Goal: Task Accomplishment & Management: Manage account settings

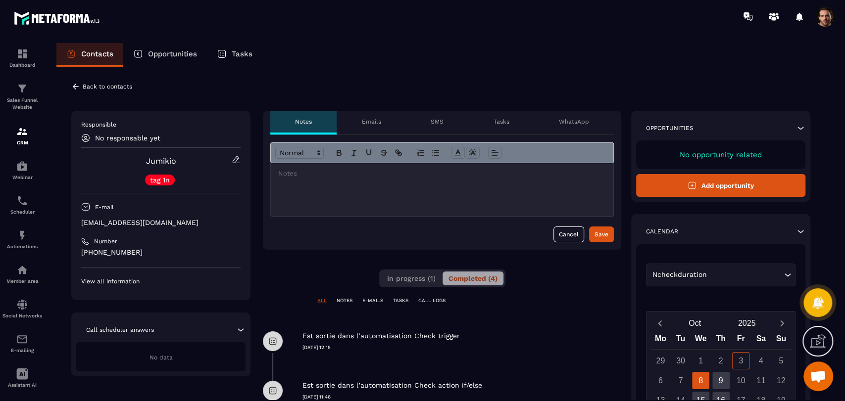
click at [79, 83] on icon at bounding box center [75, 86] width 9 height 9
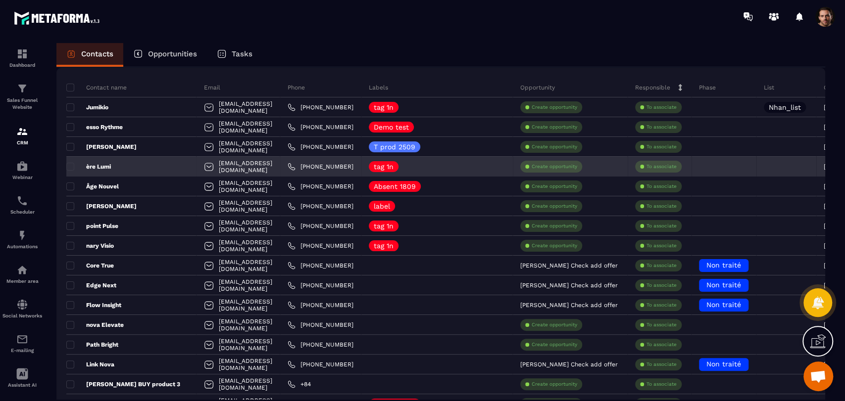
scroll to position [110, 0]
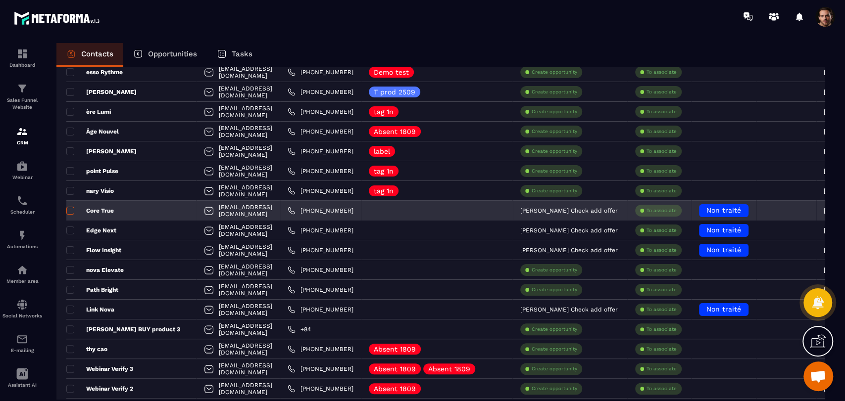
click at [69, 209] on span at bounding box center [70, 211] width 8 height 8
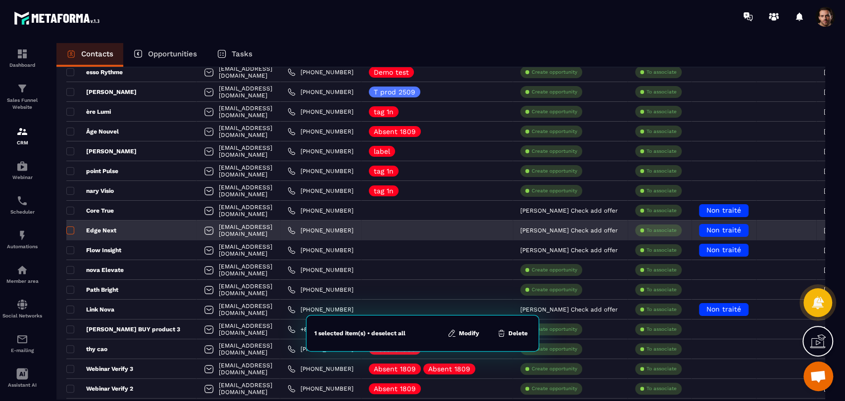
click at [67, 231] on span at bounding box center [70, 231] width 8 height 8
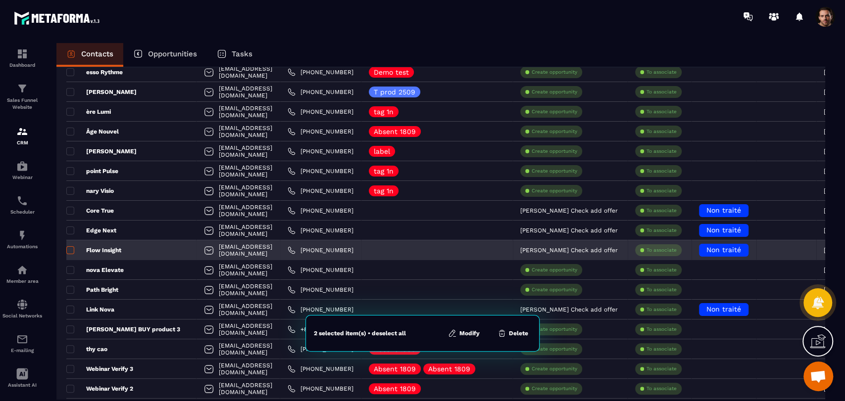
click at [69, 251] on span at bounding box center [70, 251] width 8 height 8
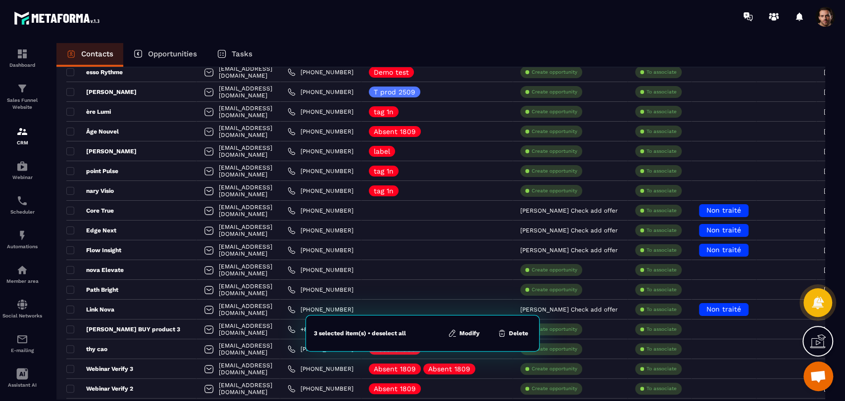
click at [467, 338] on button "Modify" at bounding box center [464, 334] width 38 height 10
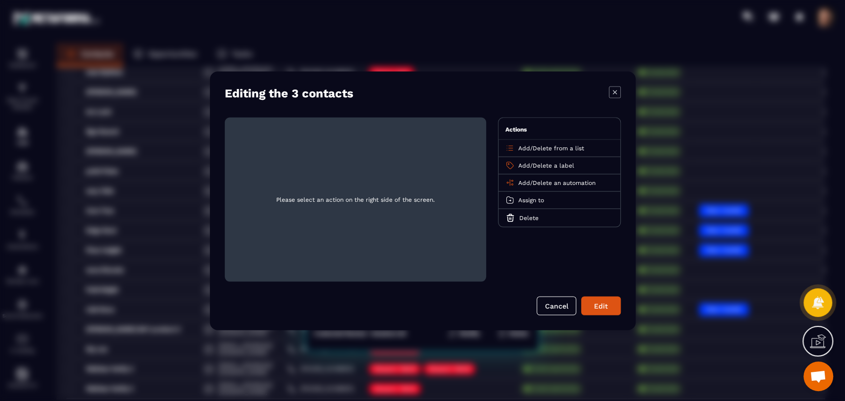
click at [521, 186] on span "Add" at bounding box center [524, 182] width 12 height 7
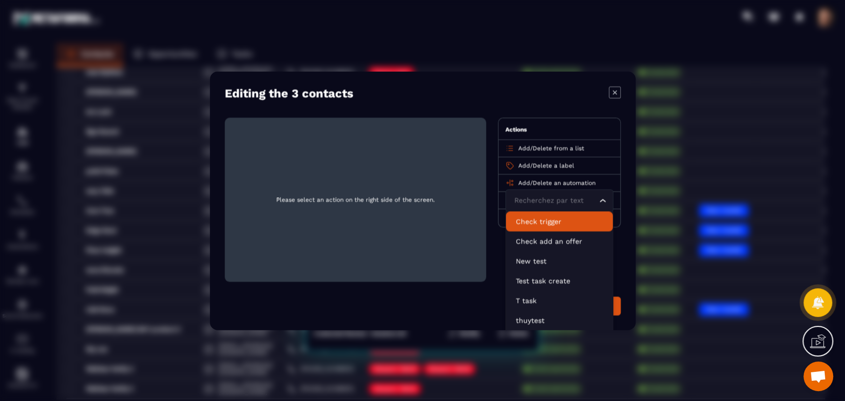
click at [539, 223] on p "Check trigger" at bounding box center [559, 221] width 87 height 10
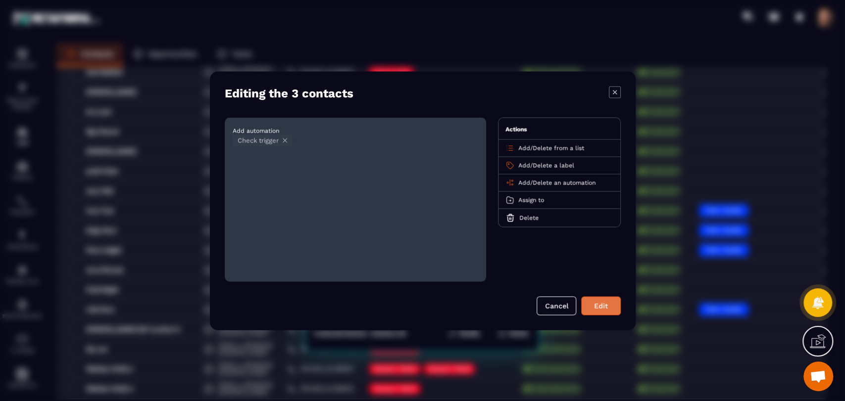
click at [592, 312] on button "Edit" at bounding box center [601, 306] width 40 height 19
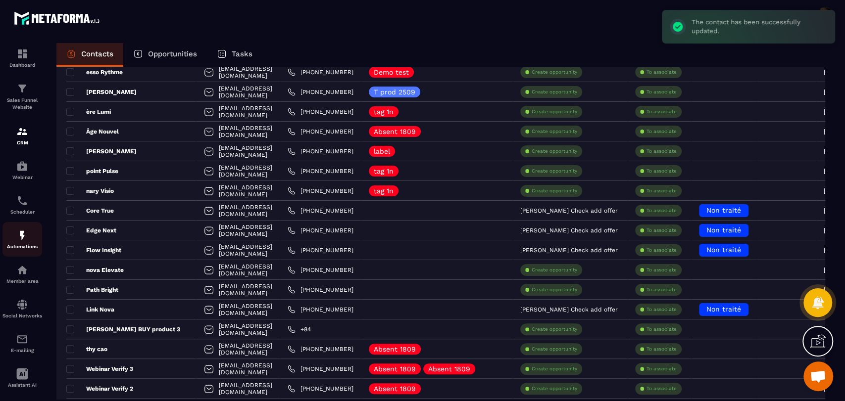
click at [10, 250] on link "Automations" at bounding box center [22, 239] width 40 height 35
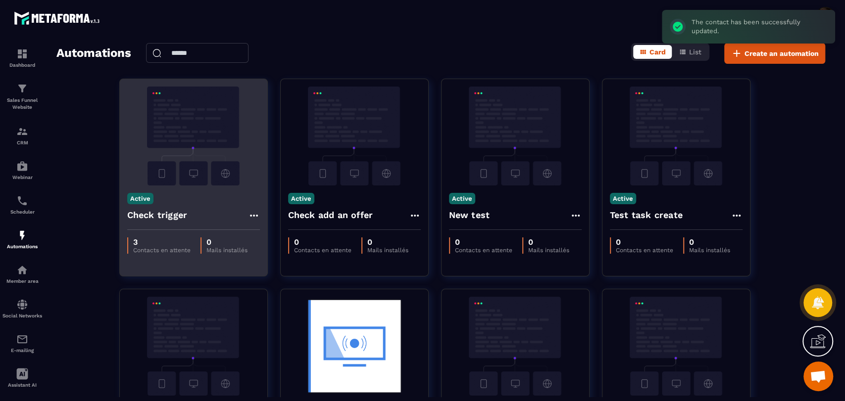
click at [255, 215] on icon at bounding box center [254, 216] width 12 height 12
click at [273, 234] on link "Edit" at bounding box center [277, 238] width 51 height 22
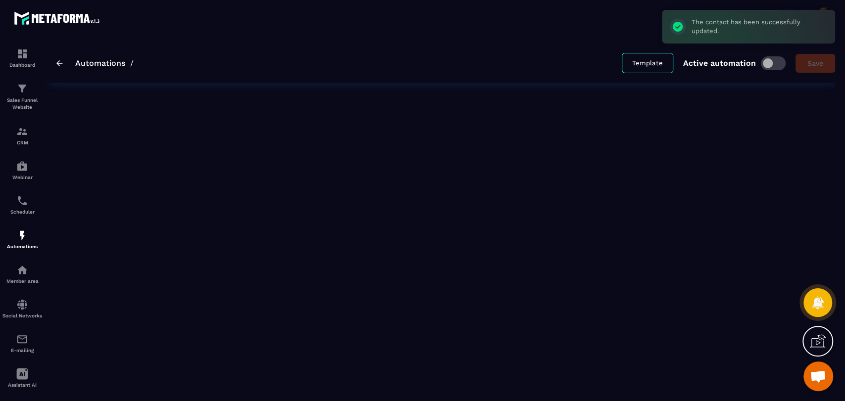
type input "**********"
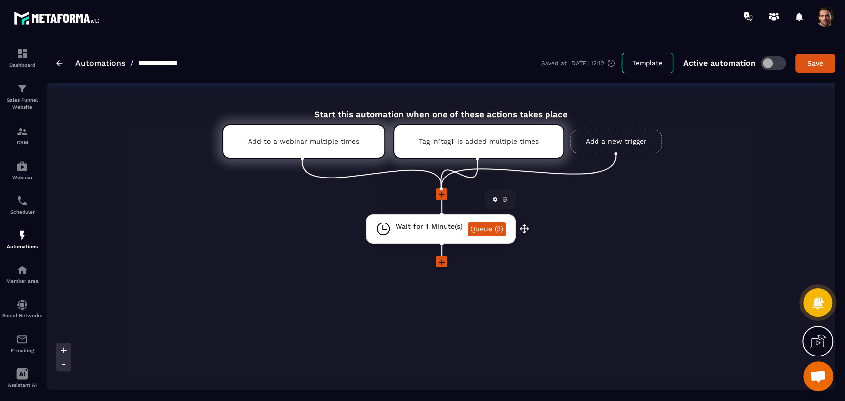
click at [480, 227] on link "Queue (3)" at bounding box center [487, 229] width 38 height 14
click at [488, 232] on link "Queue (3)" at bounding box center [487, 229] width 38 height 14
click at [479, 236] on link "Queue (3)" at bounding box center [487, 229] width 38 height 14
click at [613, 137] on link "Add a new trigger" at bounding box center [616, 142] width 92 height 24
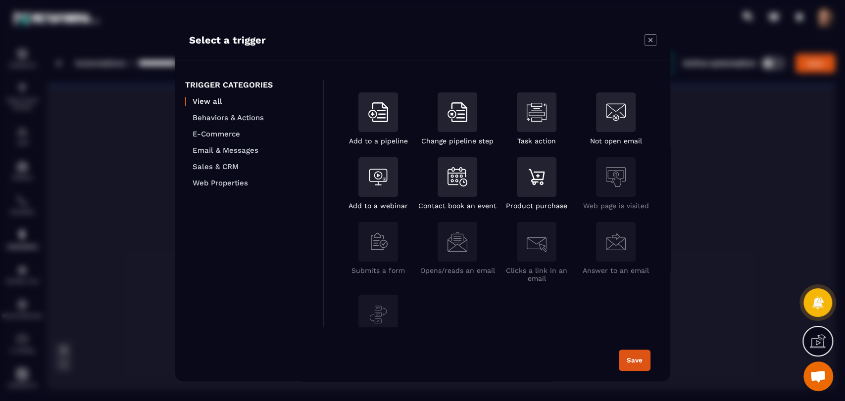
scroll to position [135, 0]
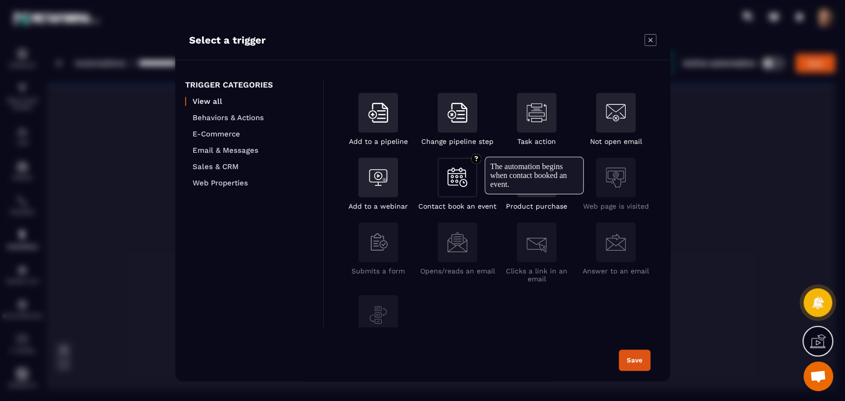
click at [453, 179] on img "Modal window" at bounding box center [458, 177] width 20 height 19
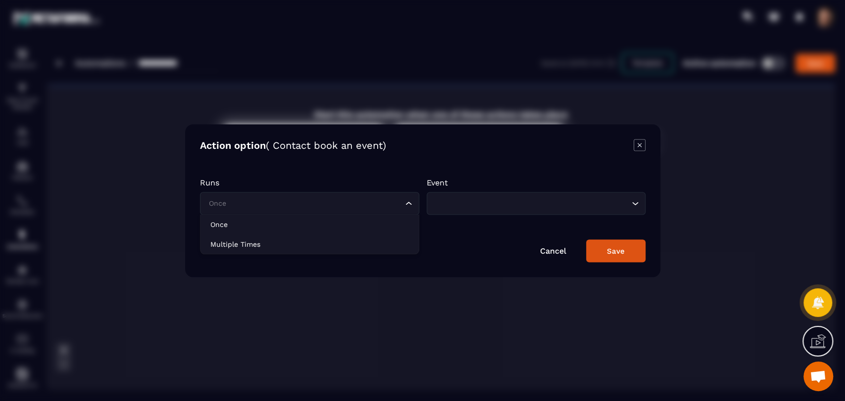
click at [373, 199] on input "Search for option" at bounding box center [304, 203] width 197 height 11
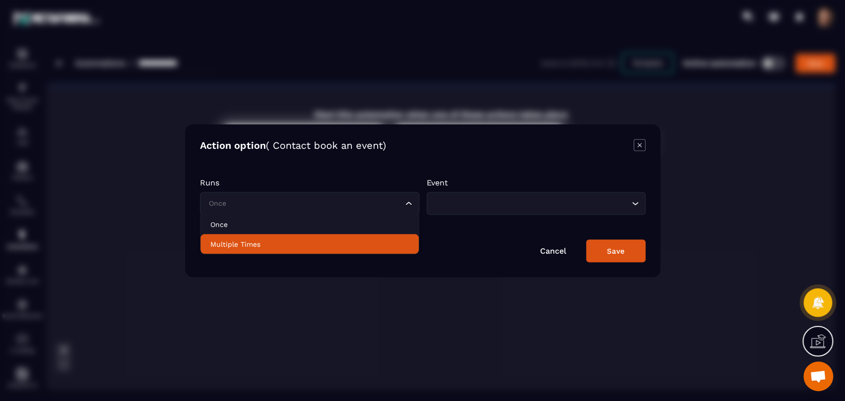
click at [372, 244] on p "Multiple Times" at bounding box center [309, 244] width 199 height 10
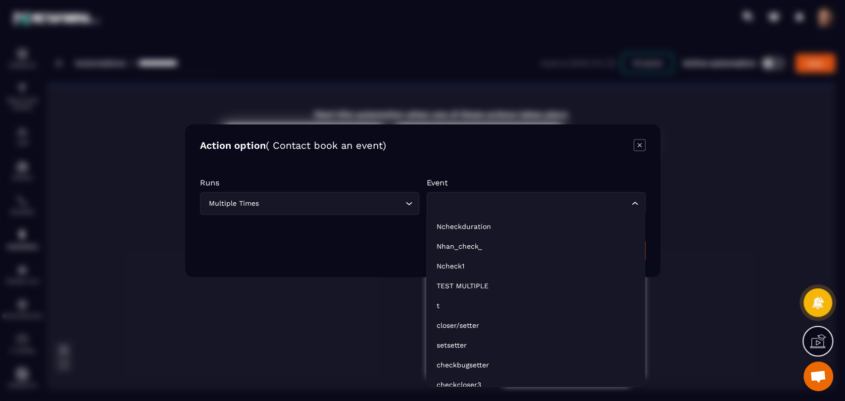
click at [483, 199] on input "Search for option" at bounding box center [531, 203] width 197 height 11
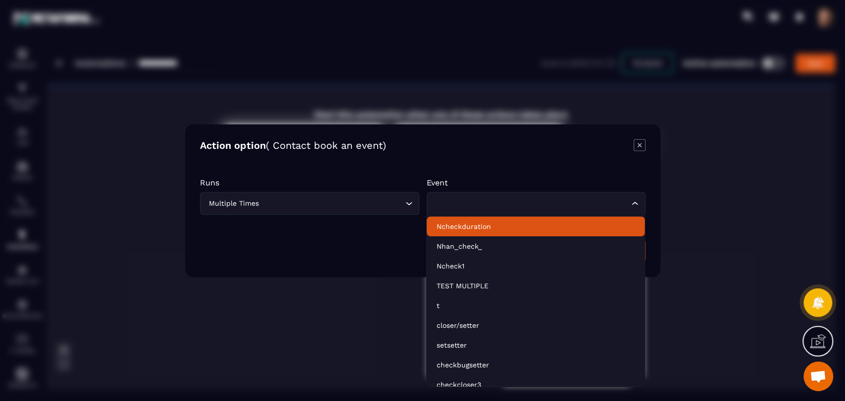
click at [490, 222] on p "Ncheckduration" at bounding box center [535, 227] width 199 height 10
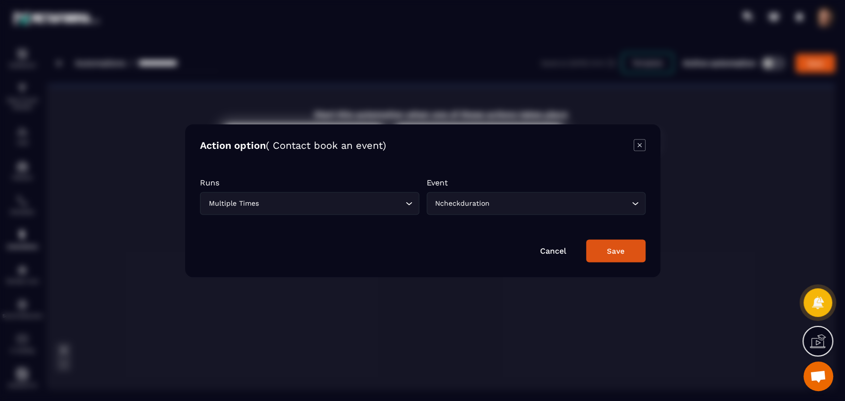
click at [644, 260] on button "Save" at bounding box center [615, 251] width 59 height 23
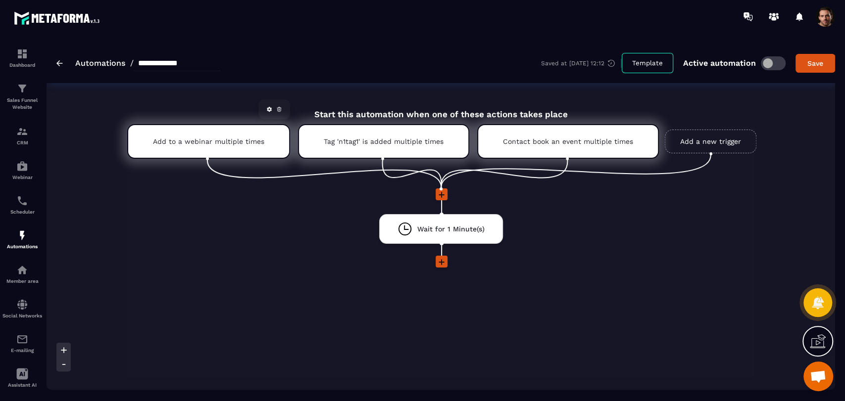
click at [278, 106] on link at bounding box center [279, 109] width 10 height 10
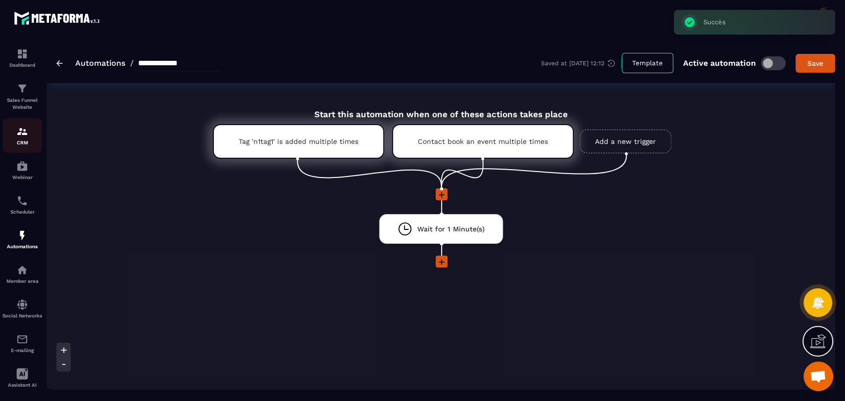
click at [20, 132] on img at bounding box center [22, 132] width 12 height 12
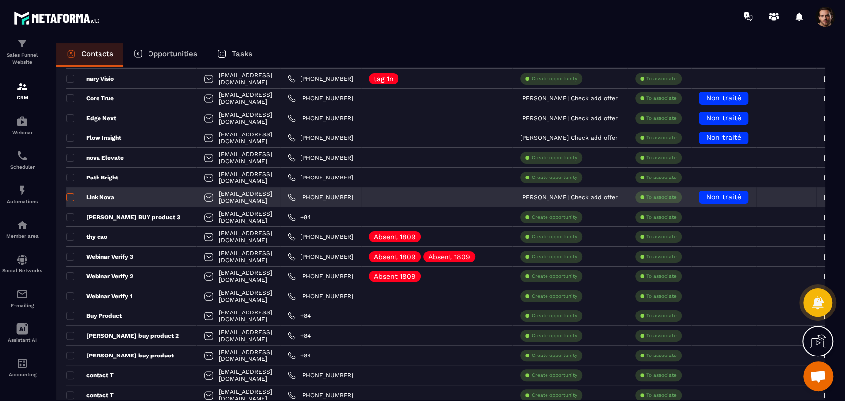
scroll to position [222, 0]
click at [67, 196] on span at bounding box center [70, 198] width 8 height 8
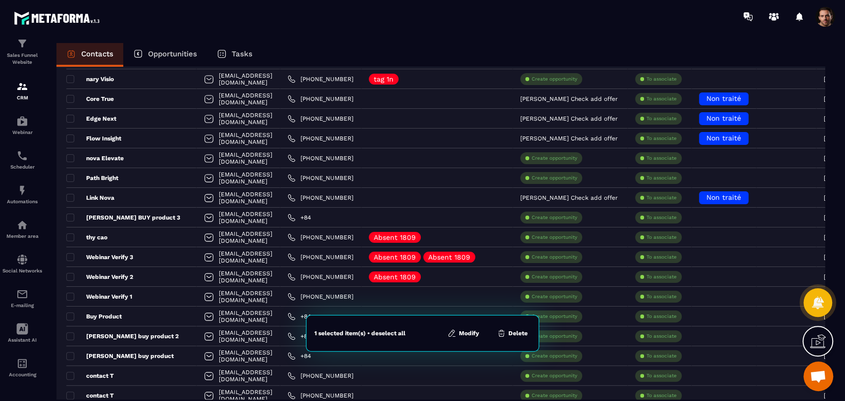
click at [475, 338] on button "Modify" at bounding box center [464, 334] width 38 height 10
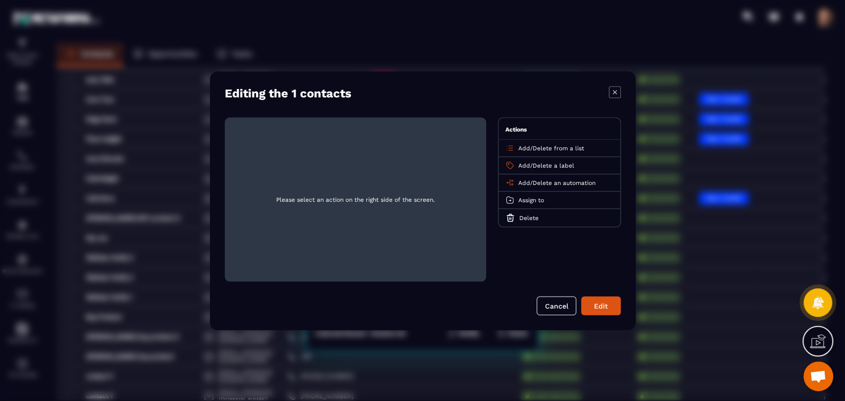
scroll to position [220, 0]
click at [521, 185] on span "Add" at bounding box center [524, 182] width 12 height 7
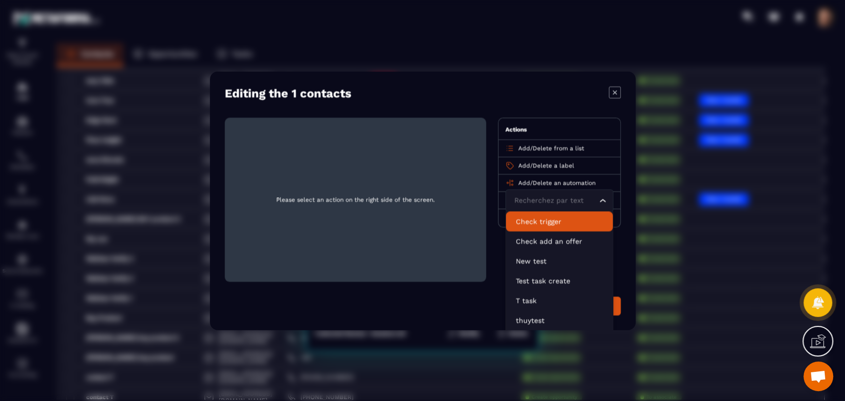
click at [536, 219] on p "Check trigger" at bounding box center [559, 221] width 87 height 10
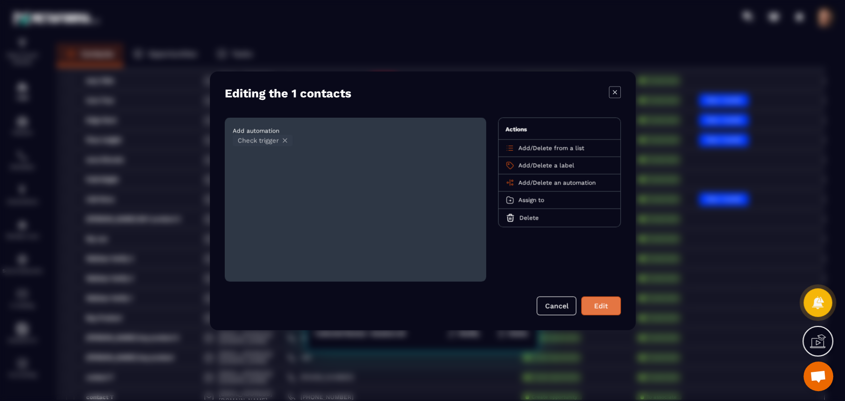
scroll to position [220, 0]
click at [594, 304] on button "Edit" at bounding box center [601, 306] width 40 height 19
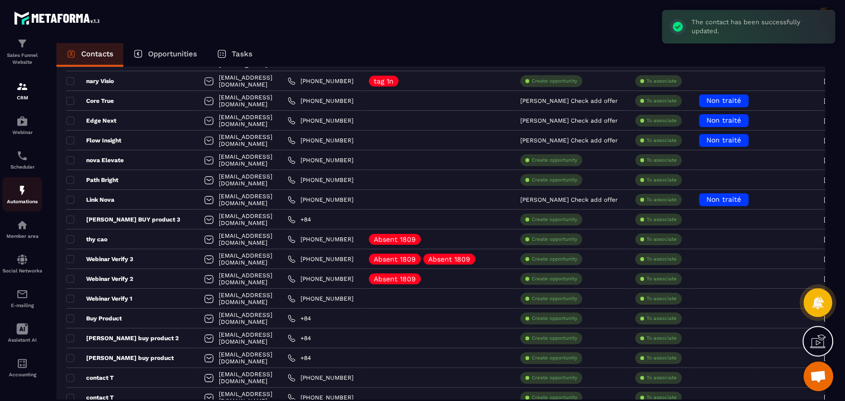
click at [16, 203] on link "Automations" at bounding box center [22, 194] width 40 height 35
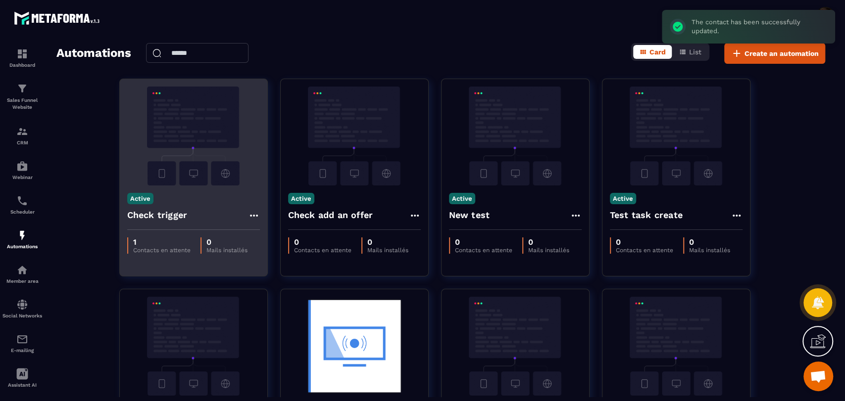
click at [253, 212] on icon at bounding box center [254, 216] width 12 height 12
click at [268, 235] on link "Edit" at bounding box center [277, 238] width 51 height 22
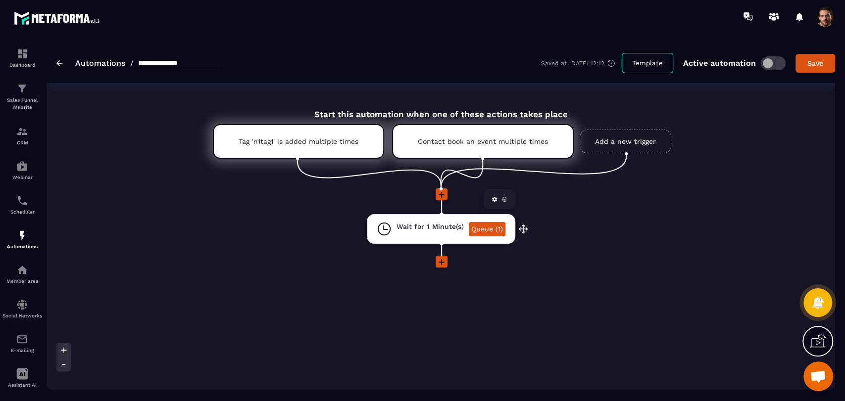
click at [488, 231] on link "Queue (1)" at bounding box center [487, 229] width 37 height 14
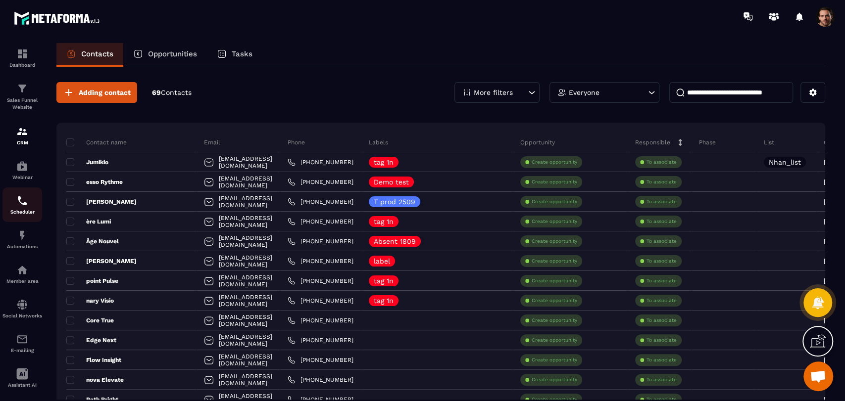
click at [24, 214] on p "Scheduler" at bounding box center [22, 211] width 40 height 5
